Goal: Obtain resource: Obtain resource

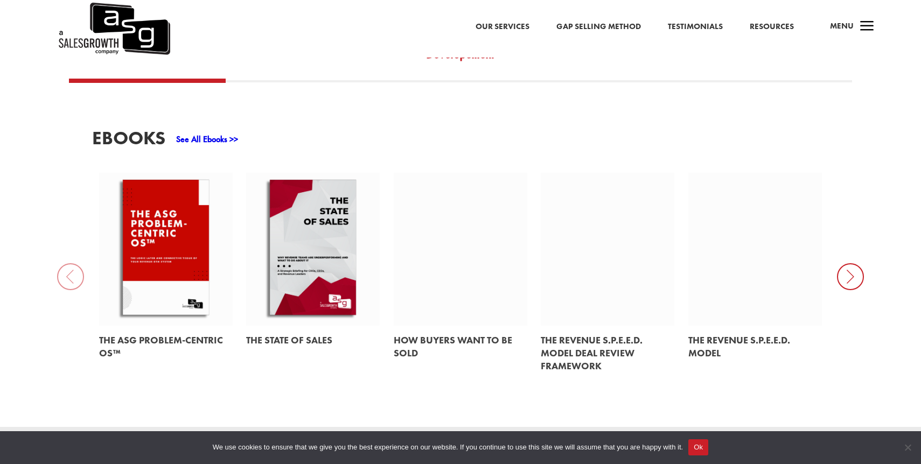
scroll to position [486, 0]
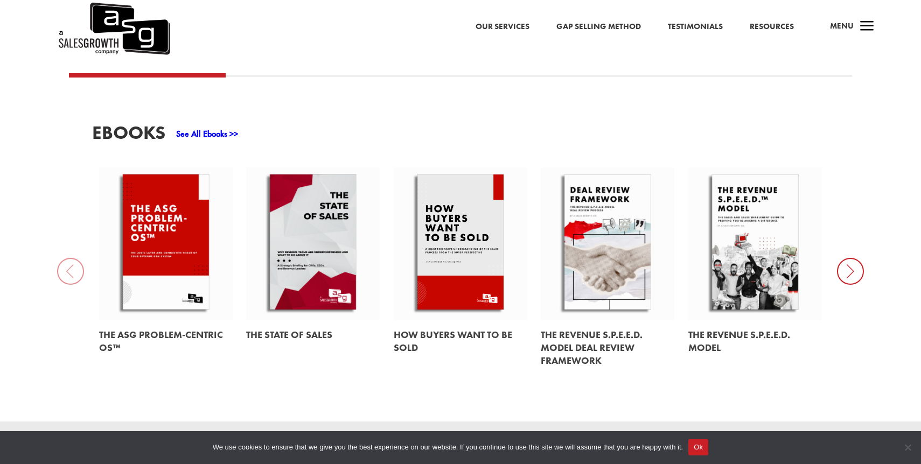
click at [849, 258] on icon at bounding box center [850, 271] width 27 height 27
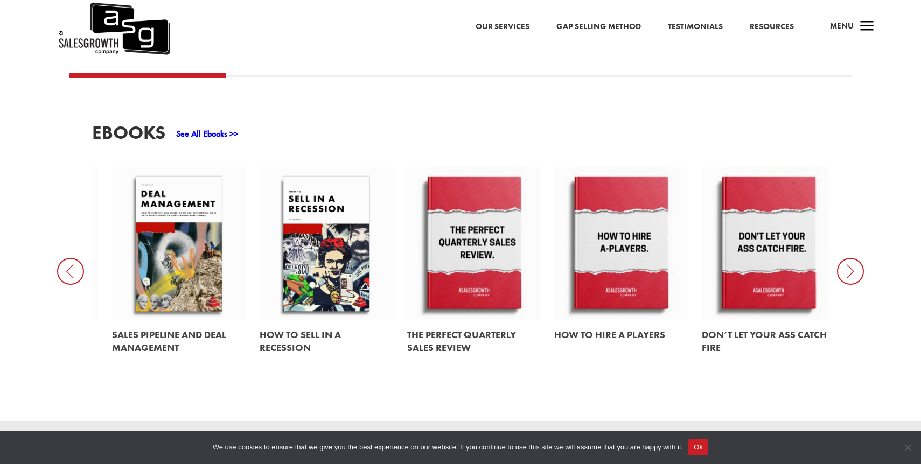
click at [849, 258] on icon at bounding box center [850, 271] width 27 height 27
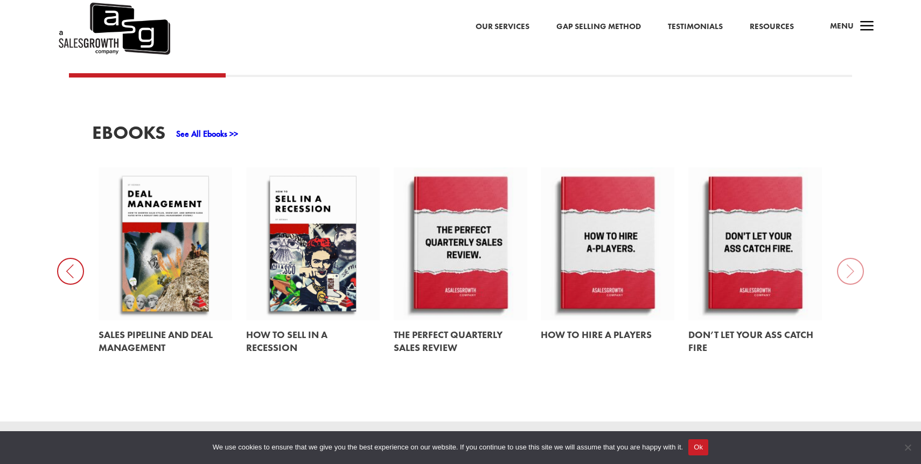
click at [849, 252] on div "EBooks See All Ebooks >> The ASG Problem-Centric OS™ The State of Sales How Buy…" at bounding box center [460, 249] width 921 height 345
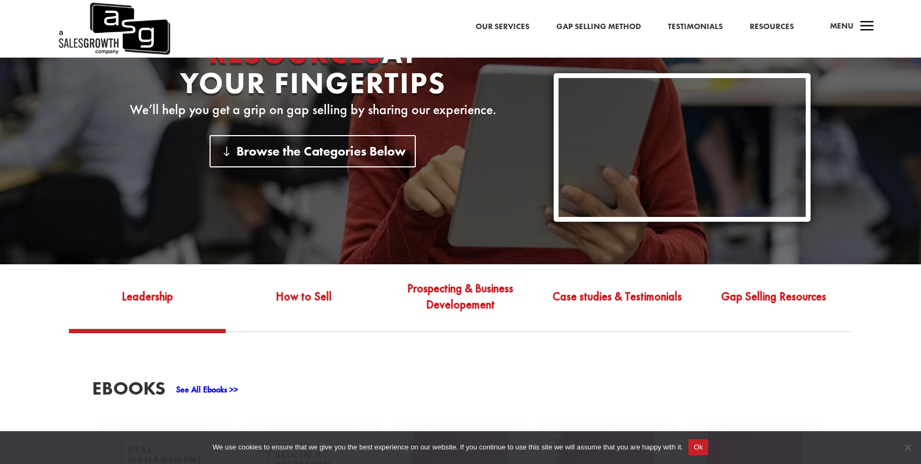
scroll to position [225, 0]
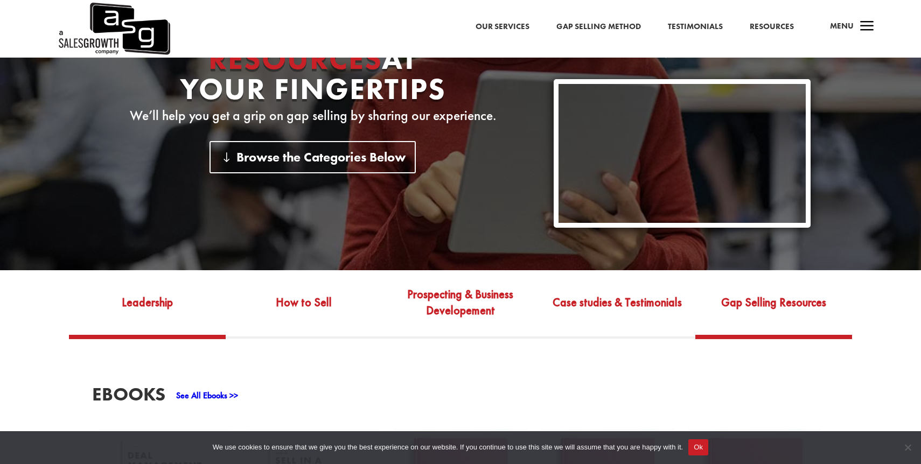
click at [761, 297] on link "Gap Selling Resources" at bounding box center [773, 310] width 157 height 51
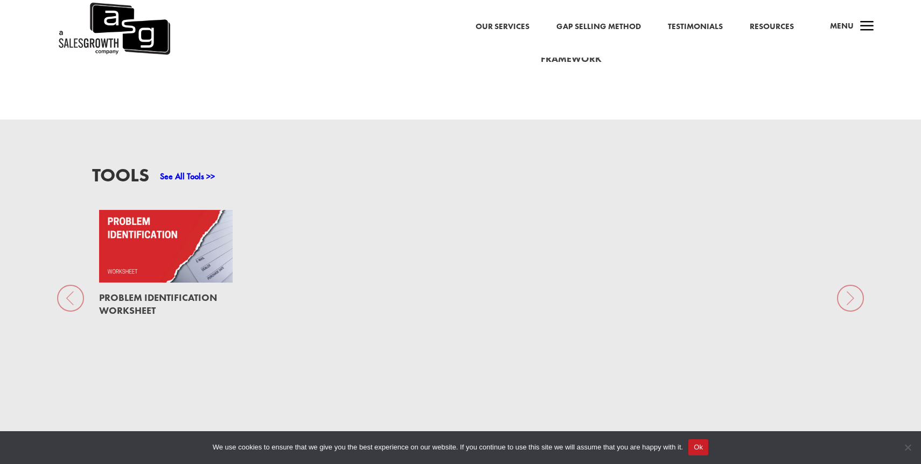
scroll to position [788, 0]
click at [171, 245] on link at bounding box center [166, 247] width 134 height 73
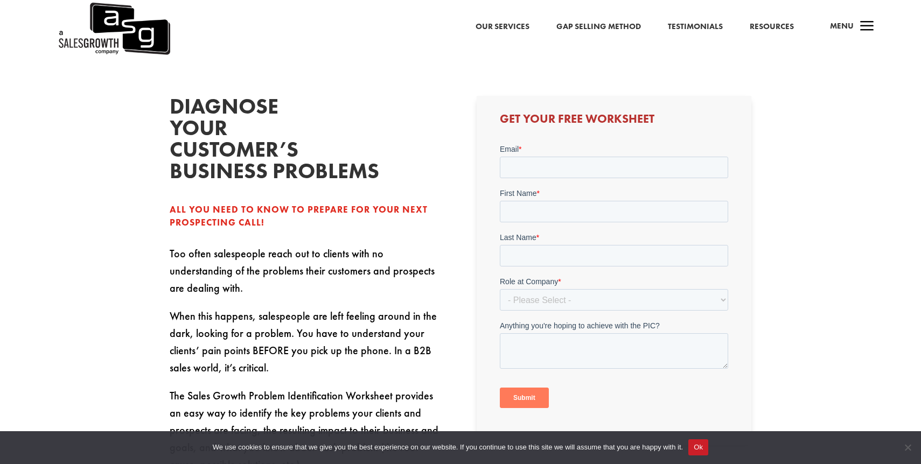
scroll to position [282, 0]
click at [547, 303] on select "- Please Select - C-Level (CRO, CSO, etc) Senior Leadership (VP of Sales, VP of…" at bounding box center [613, 300] width 228 height 22
select select "Individual Contributor (AE, SDR, CSM, etc)"
click at [499, 289] on select "- Please Select - C-Level (CRO, CSO, etc) Senior Leadership (VP of Sales, VP of…" at bounding box center [613, 300] width 228 height 22
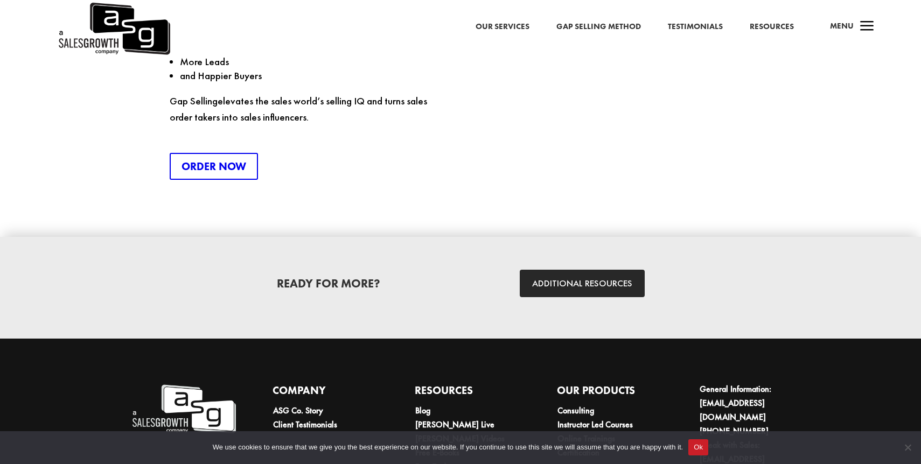
scroll to position [1570, 0]
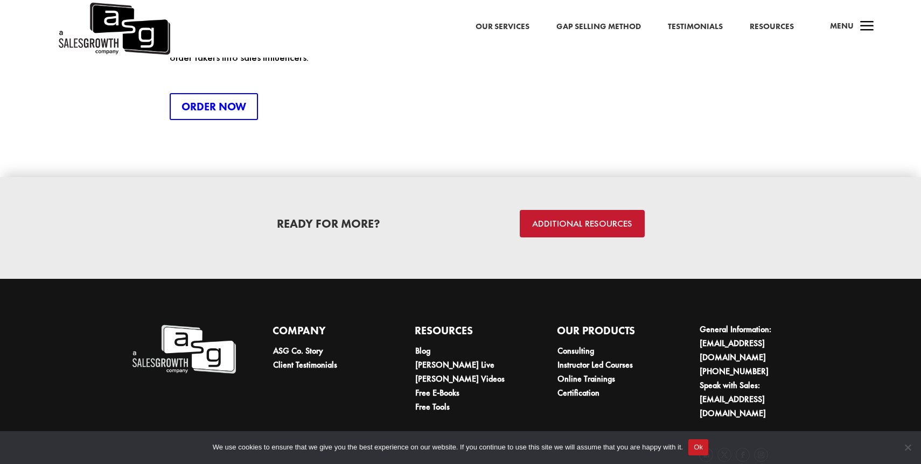
click at [574, 210] on link "ADDITIONAL RESOURCES" at bounding box center [582, 223] width 125 height 27
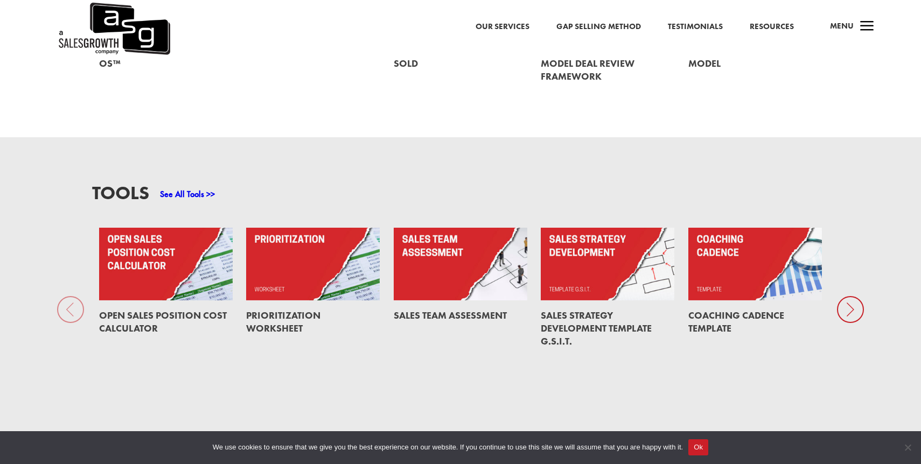
scroll to position [779, 0]
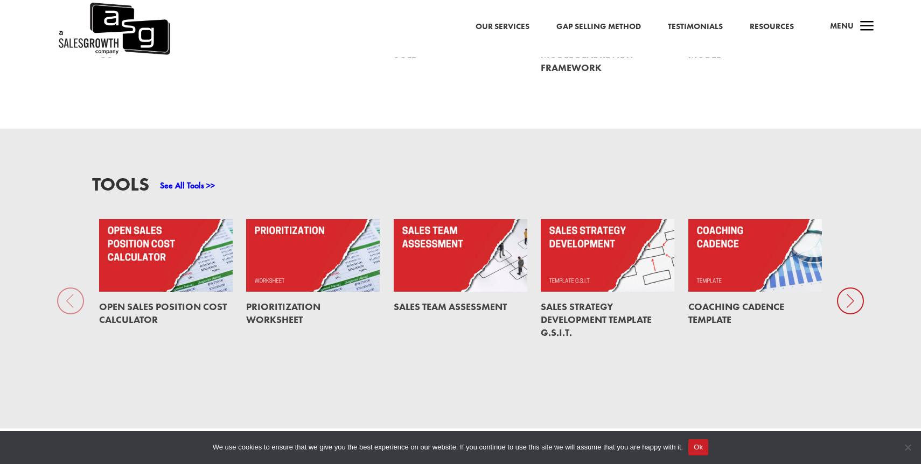
click at [850, 291] on icon at bounding box center [850, 301] width 27 height 27
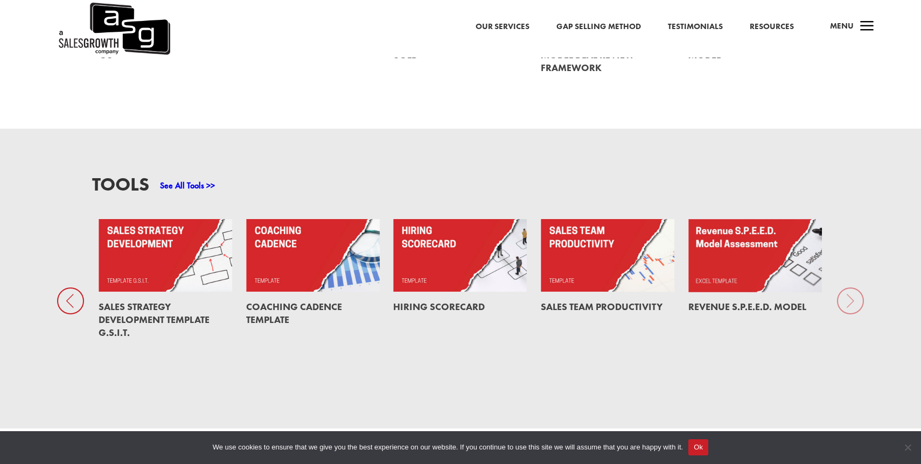
click at [850, 291] on div "Tools See All Tools >> Open Sales Position Cost Calculator Prioritization Works…" at bounding box center [460, 279] width 921 height 300
click at [501, 352] on div "Open Sales Position Cost Calculator Prioritization Worksheet Sales Team Assessm…" at bounding box center [239, 301] width 1165 height 164
click at [57, 291] on div at bounding box center [70, 301] width 27 height 27
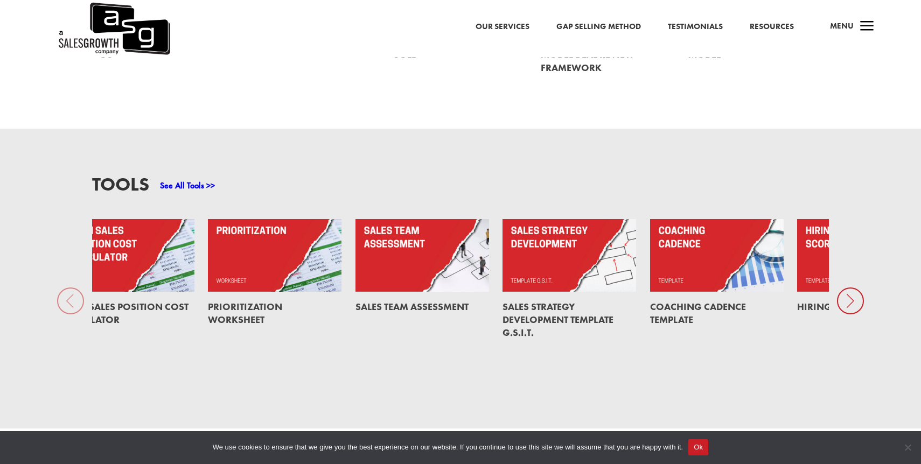
click at [57, 291] on div "Tools See All Tools >> Open Sales Position Cost Calculator Prioritization Works…" at bounding box center [460, 279] width 921 height 300
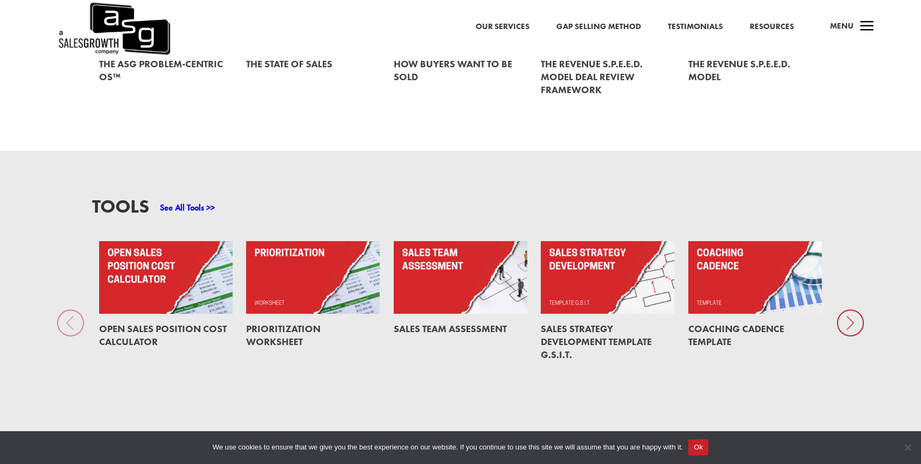
scroll to position [686, 0]
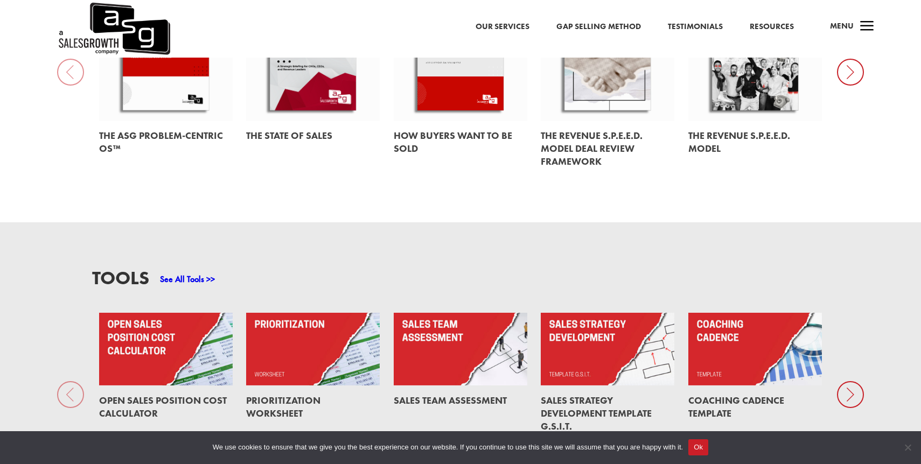
click at [197, 274] on link "See All Tools >>" at bounding box center [187, 279] width 55 height 11
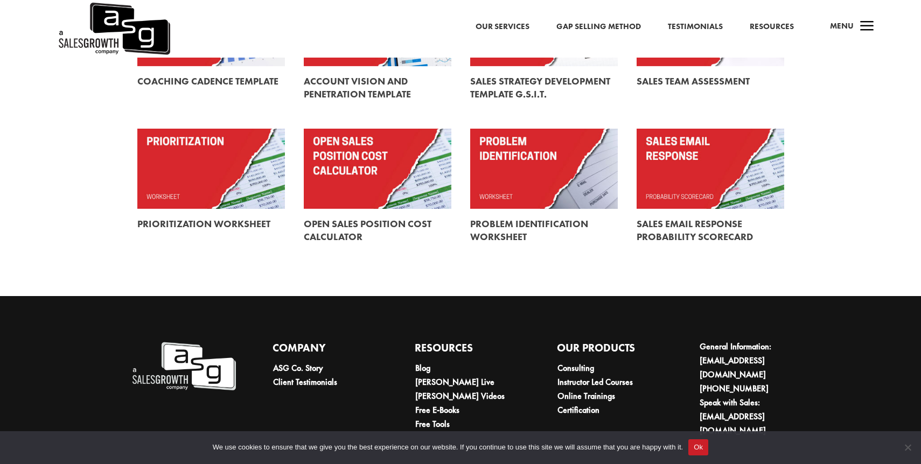
scroll to position [380, 0]
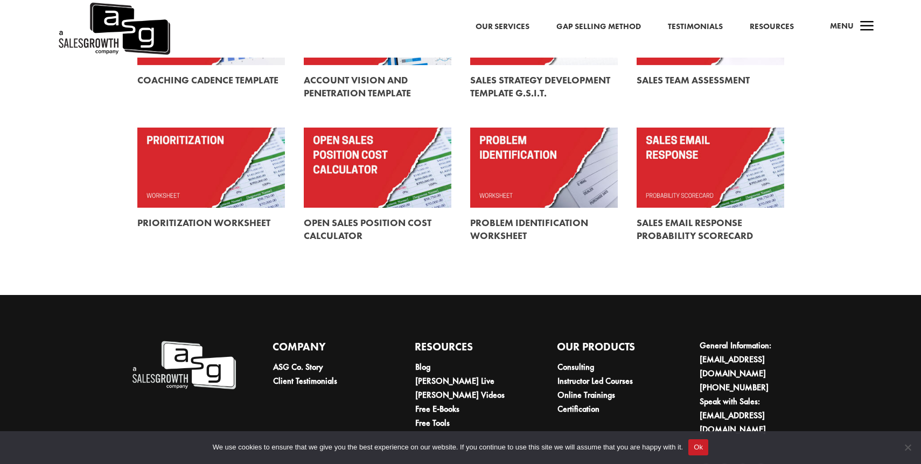
click at [532, 184] on link at bounding box center [544, 168] width 148 height 80
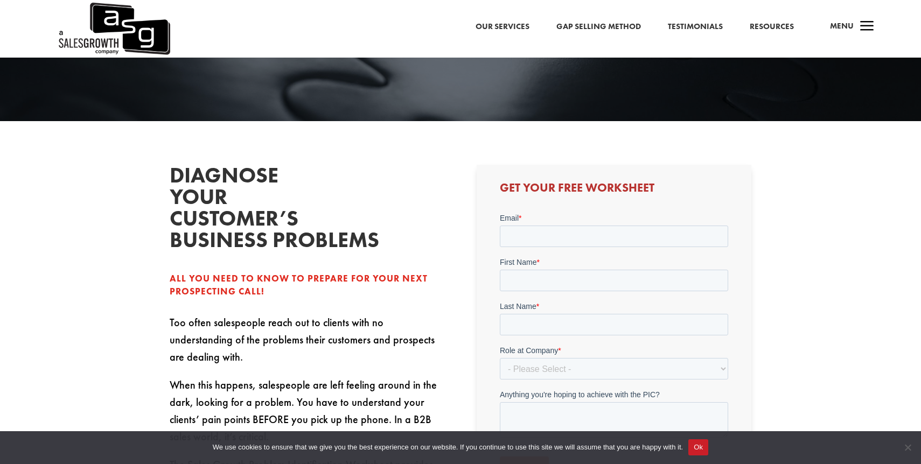
scroll to position [219, 0]
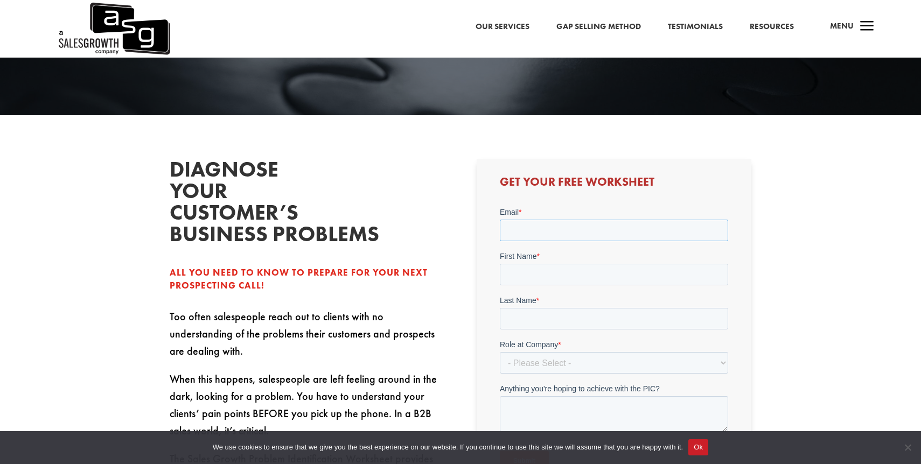
click at [545, 233] on input "Email *" at bounding box center [613, 231] width 228 height 22
click at [547, 278] on input "First Name *" at bounding box center [613, 275] width 228 height 22
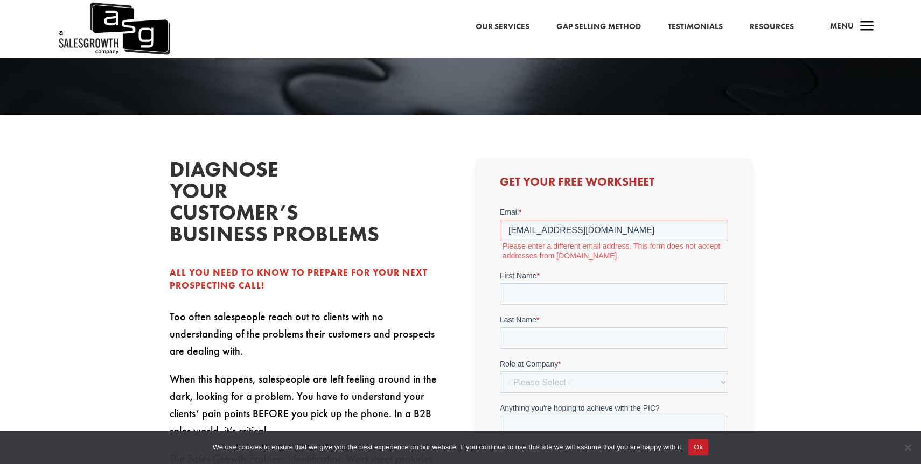
click at [615, 232] on input "georgernest@gmail.com" at bounding box center [613, 231] width 228 height 22
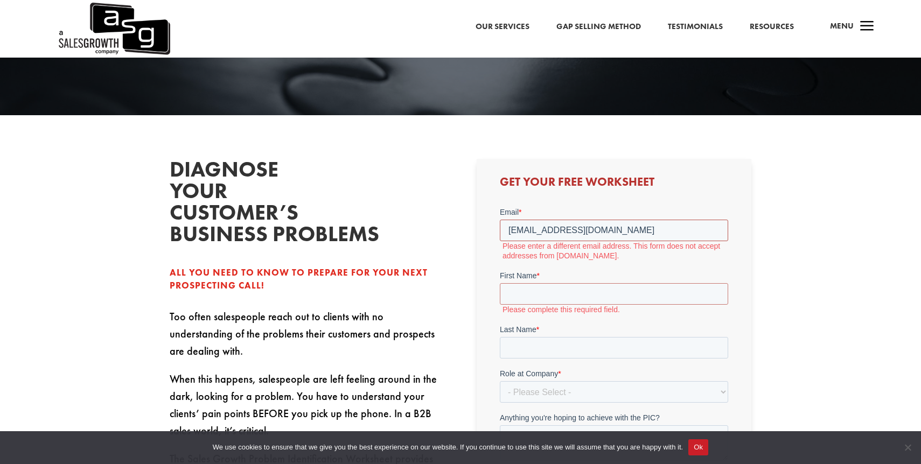
click at [576, 230] on input "georgernest@gmail.com" at bounding box center [613, 231] width 228 height 22
type input "georgernest@msn.com"
click at [551, 276] on label "First Name *" at bounding box center [613, 275] width 228 height 11
click at [551, 283] on input "First Name *" at bounding box center [613, 294] width 228 height 22
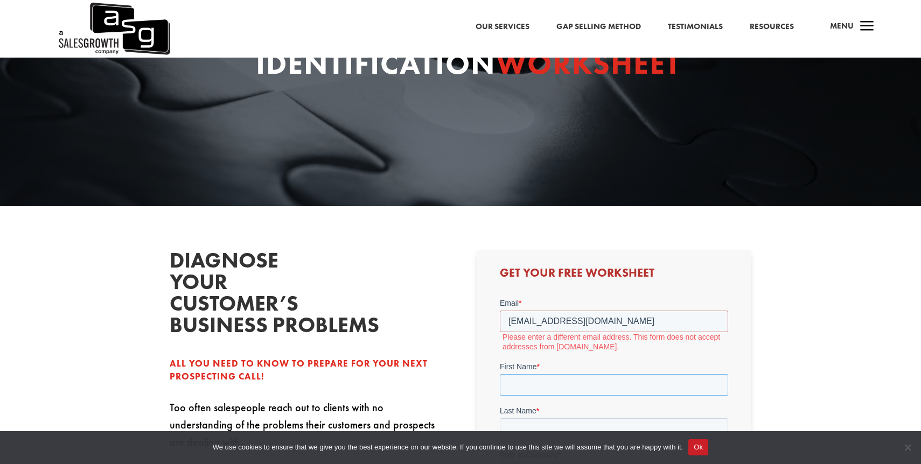
scroll to position [0, 0]
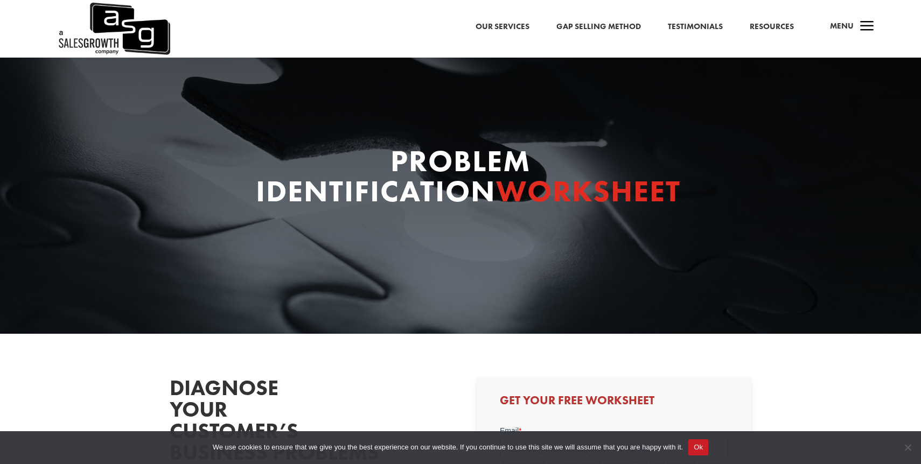
click at [395, 157] on h1 "Problem Identification Worksheet" at bounding box center [460, 179] width 409 height 66
click at [698, 201] on div "Problem Identification Worksheet" at bounding box center [461, 179] width 582 height 66
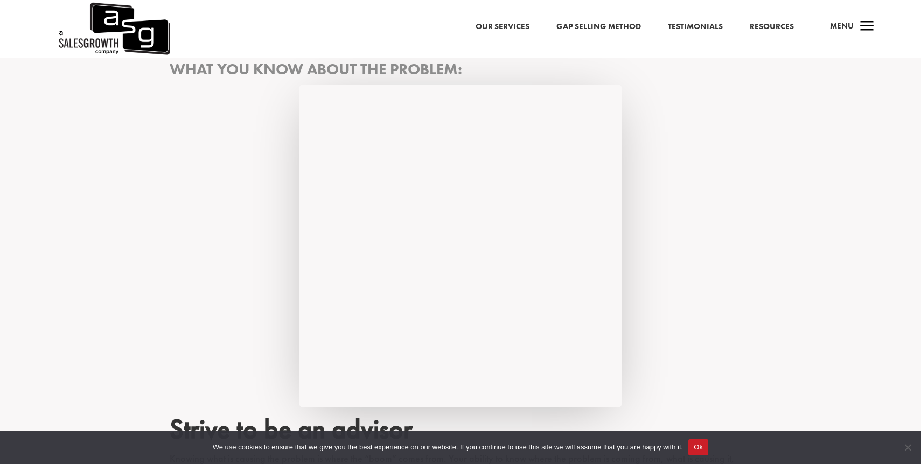
scroll to position [1841, 0]
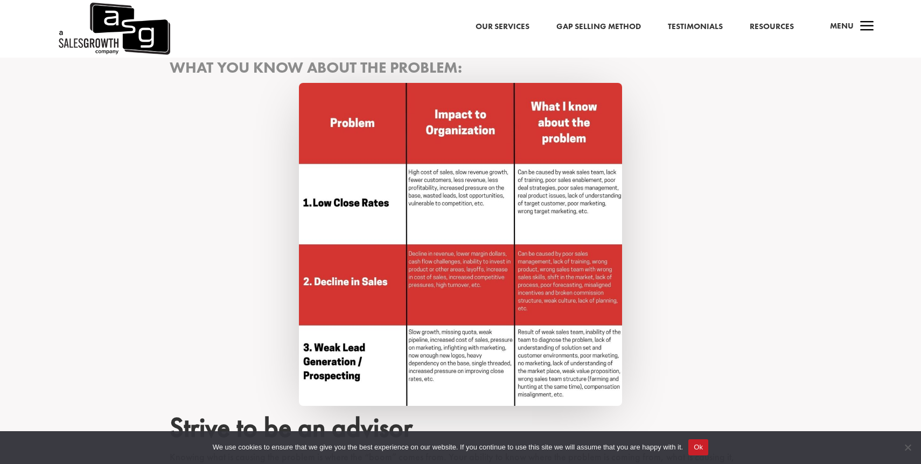
click at [504, 157] on img at bounding box center [460, 244] width 323 height 323
